Goal: Task Accomplishment & Management: Manage account settings

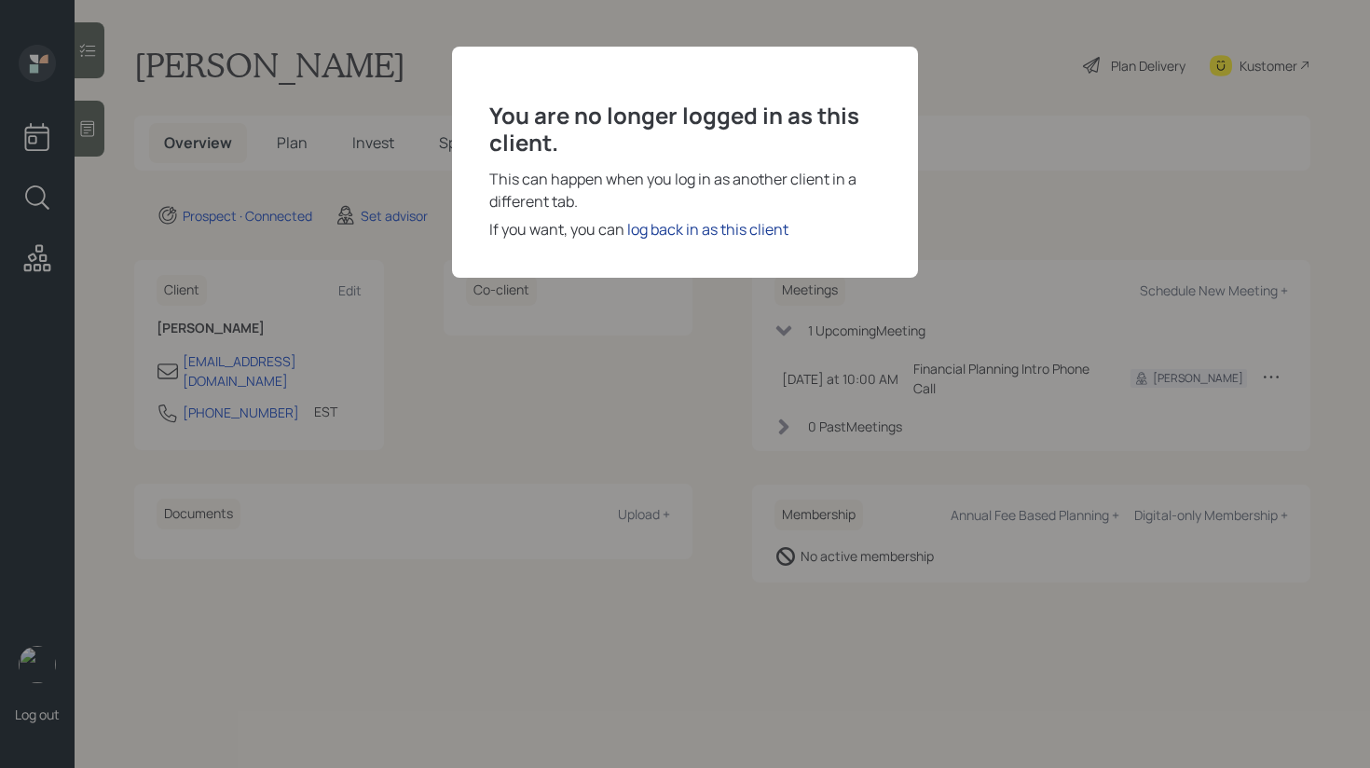
click at [729, 233] on div "log back in as this client" at bounding box center [707, 229] width 161 height 22
